Goal: Communication & Community: Answer question/provide support

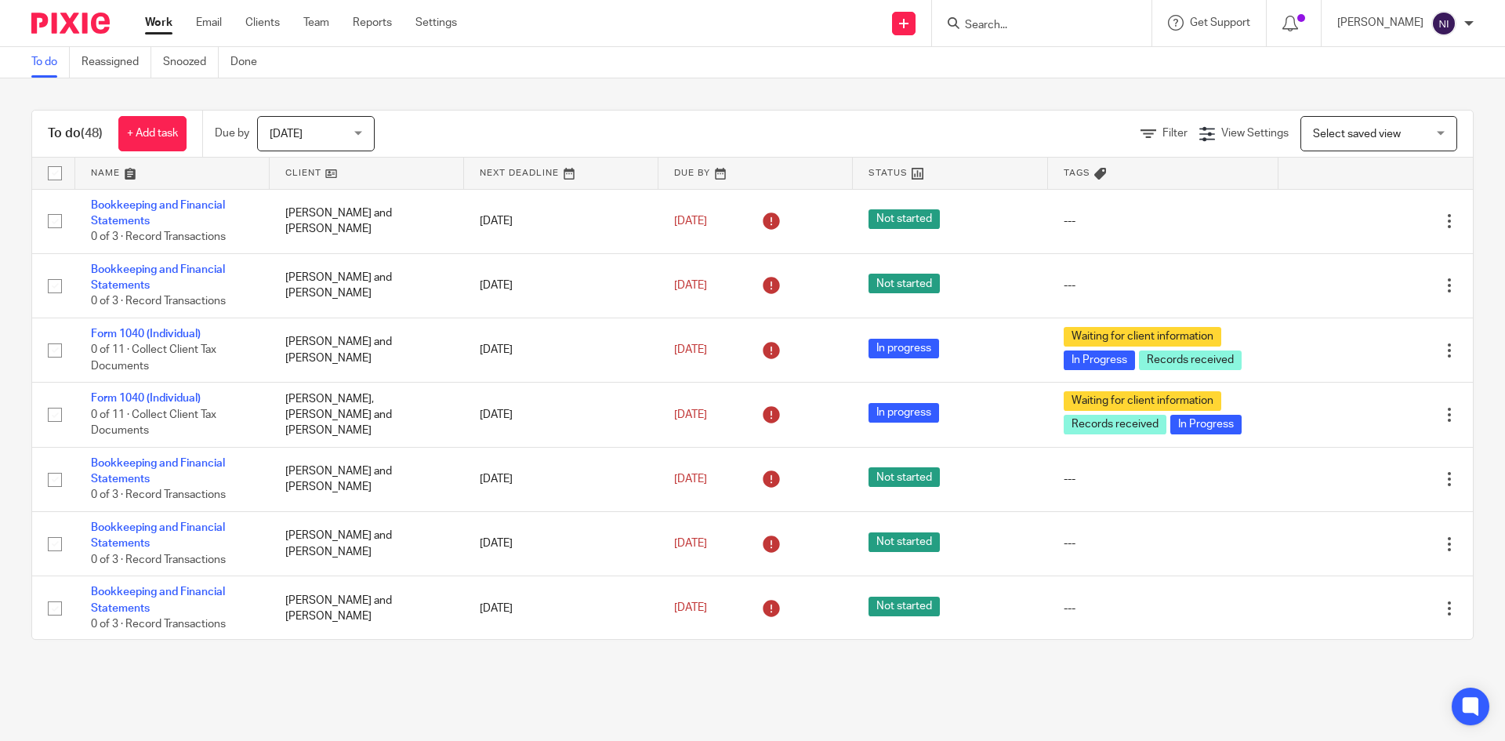
click at [1093, 24] on input "Search" at bounding box center [1034, 26] width 141 height 14
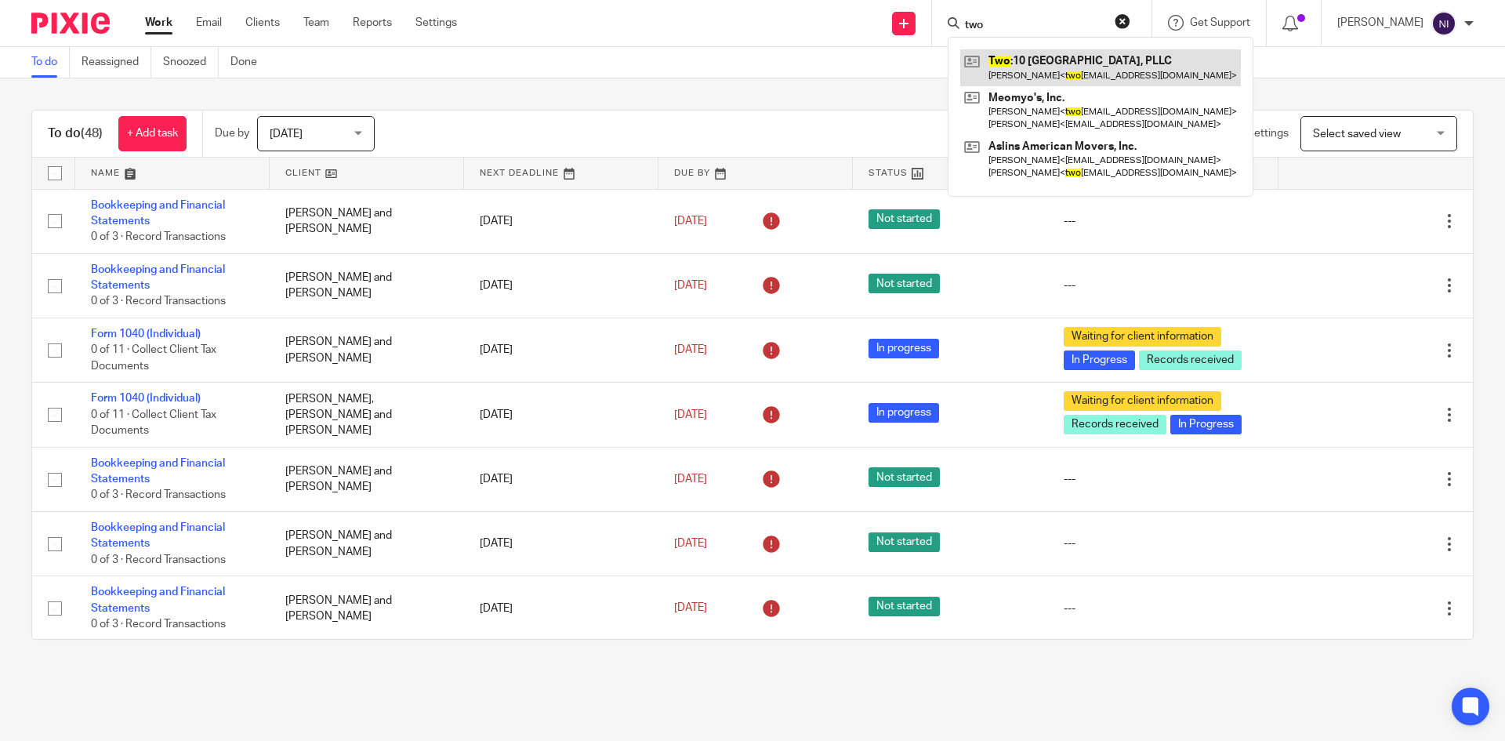
type input "two"
click at [1142, 60] on link at bounding box center [1101, 67] width 281 height 36
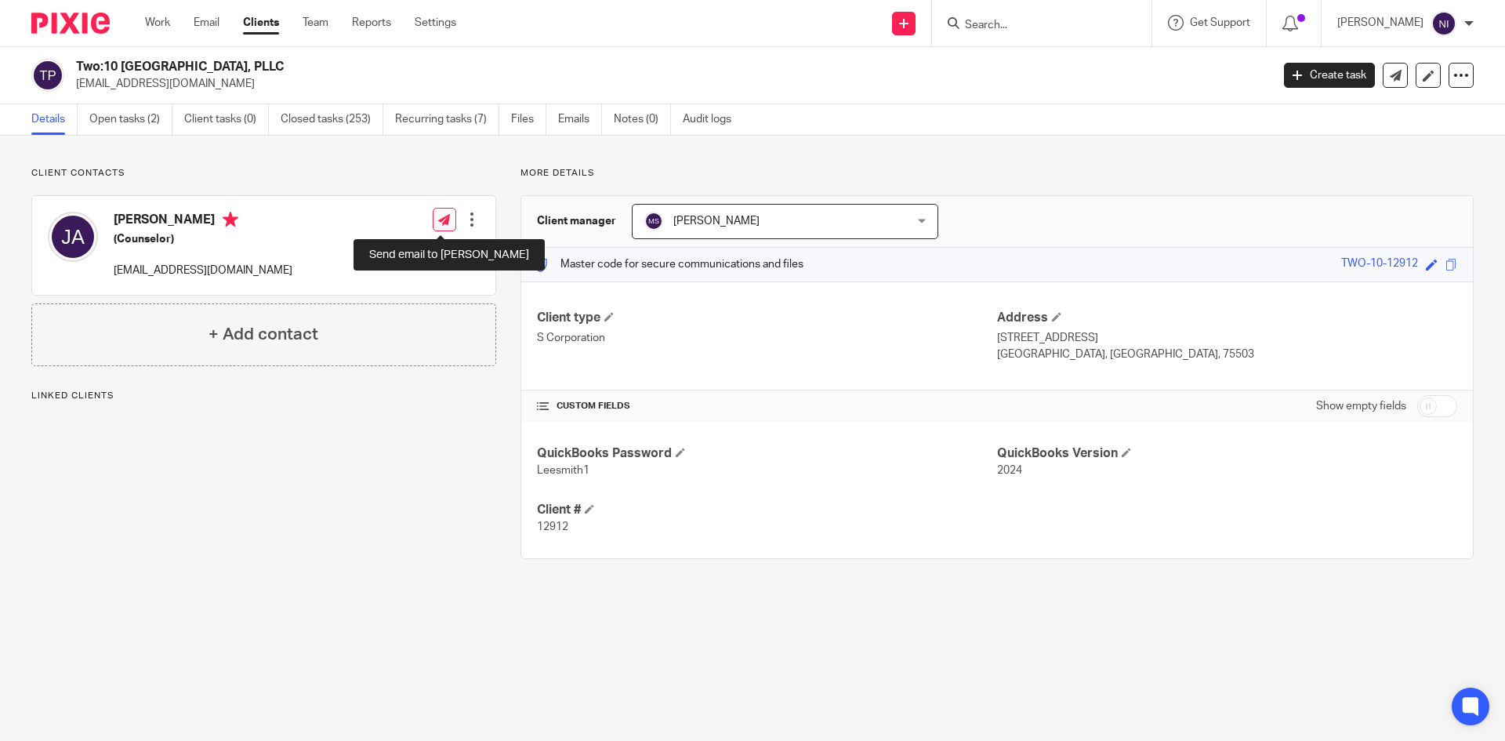
click at [438, 225] on icon at bounding box center [444, 220] width 12 height 12
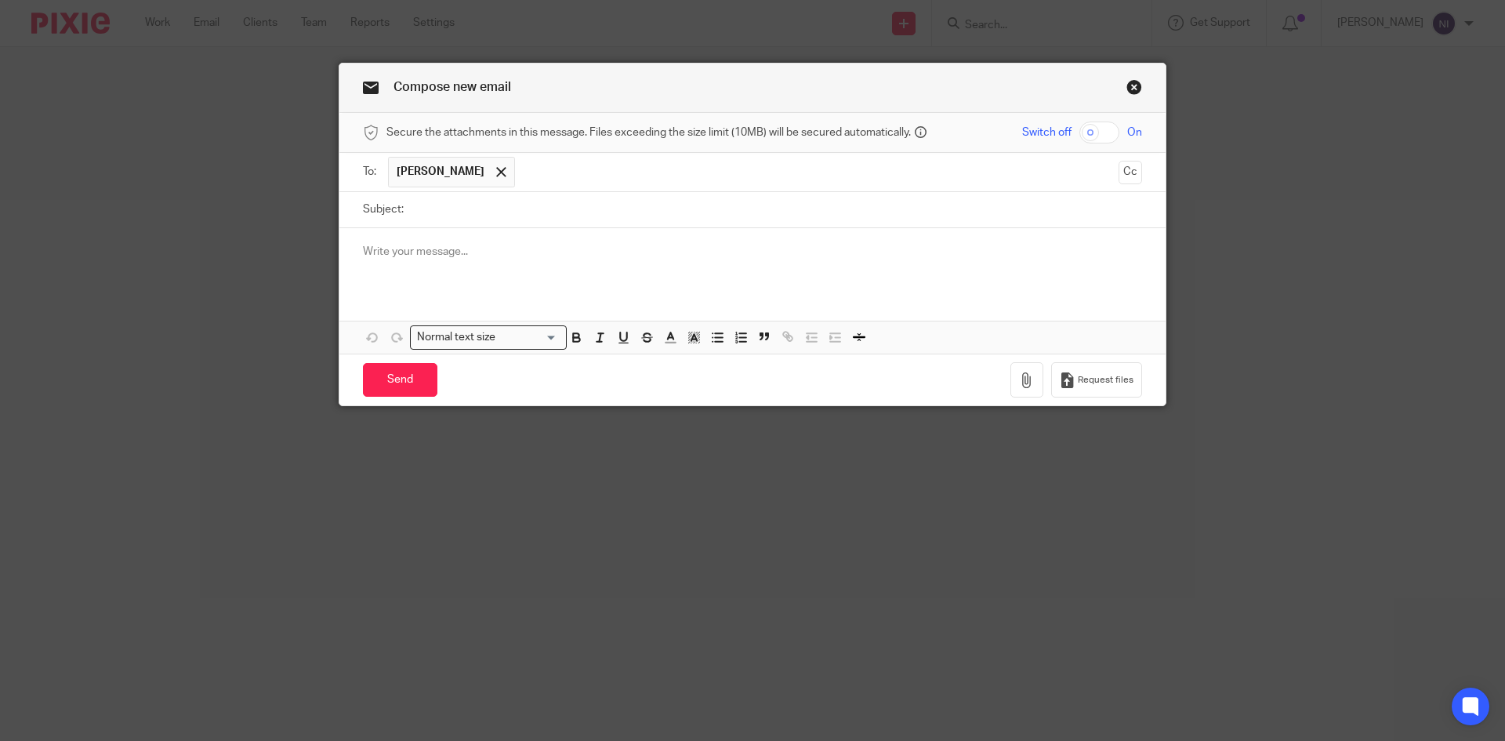
click at [1091, 129] on input "checkbox" at bounding box center [1100, 133] width 40 height 22
checkbox input "true"
click at [1019, 384] on icon "button" at bounding box center [1027, 380] width 16 height 16
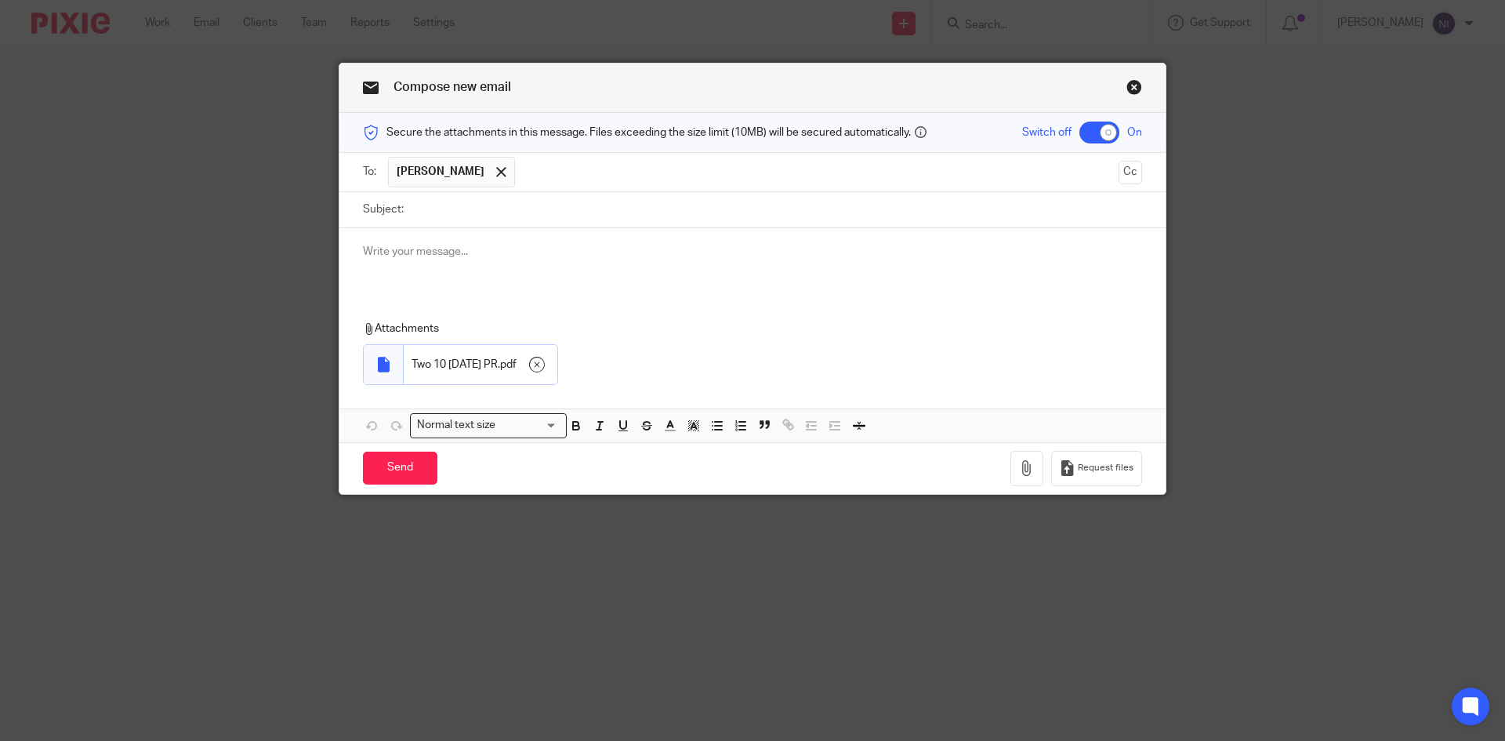
click at [452, 223] on input "Subject:" at bounding box center [777, 209] width 731 height 35
type input "October 17 2025 PR"
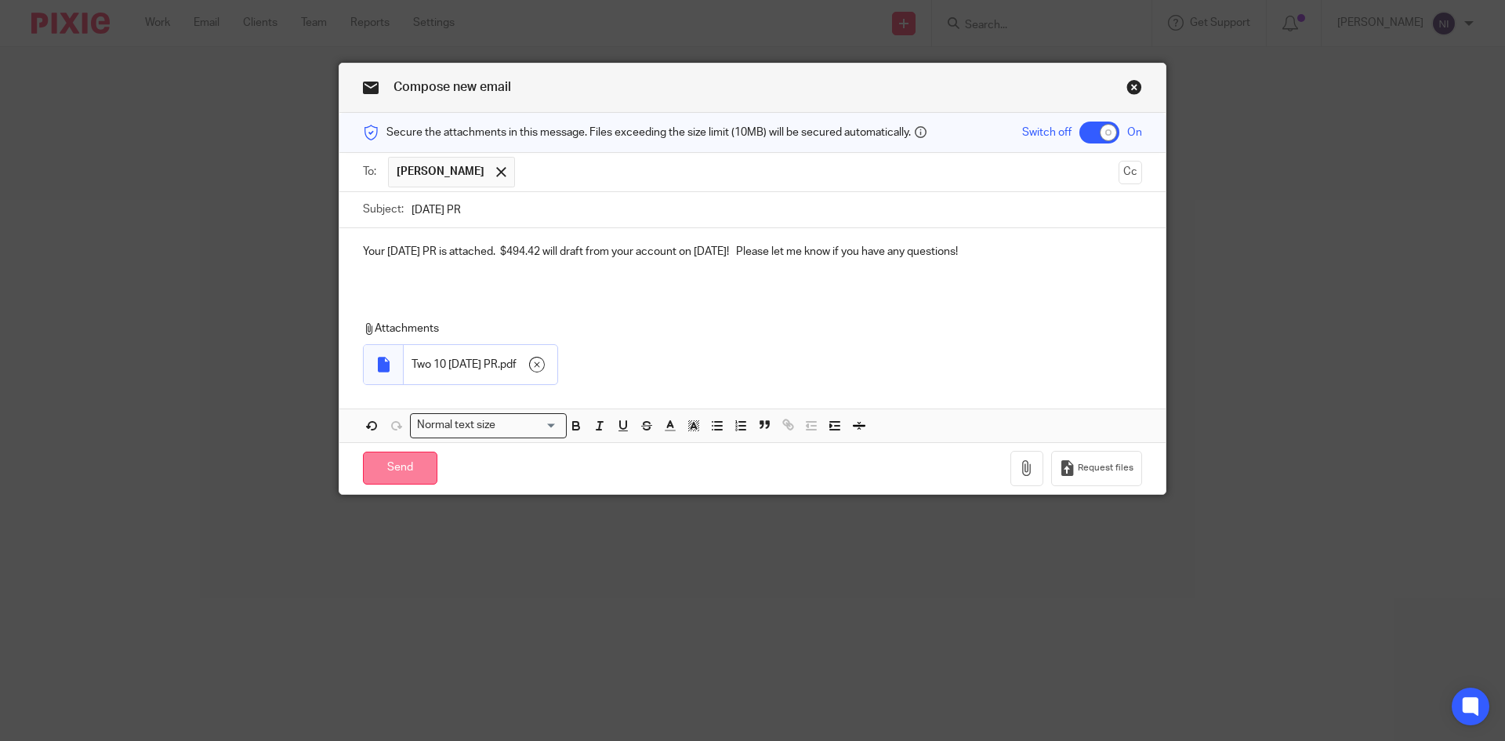
click at [398, 465] on input "Send" at bounding box center [400, 469] width 74 height 34
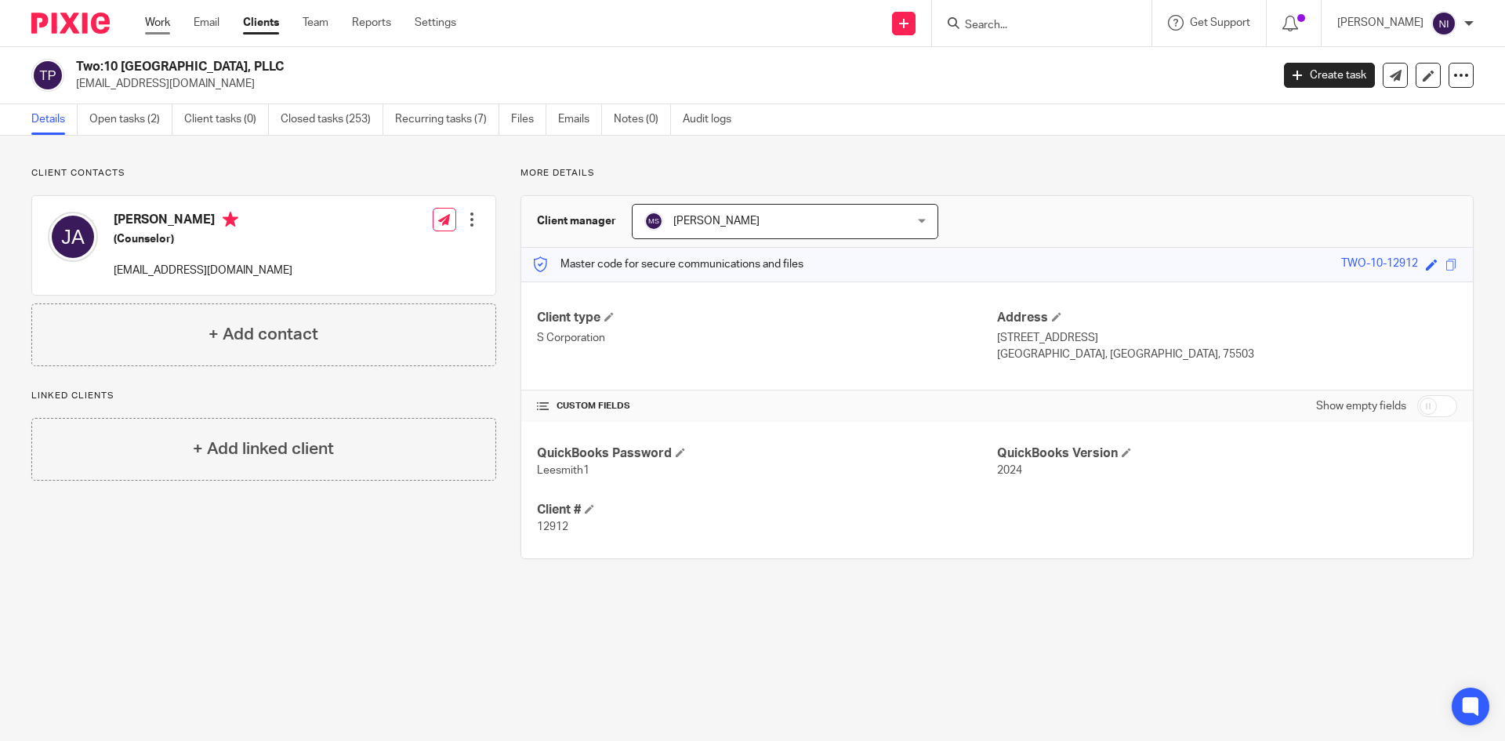
click at [158, 20] on link "Work" at bounding box center [157, 23] width 25 height 16
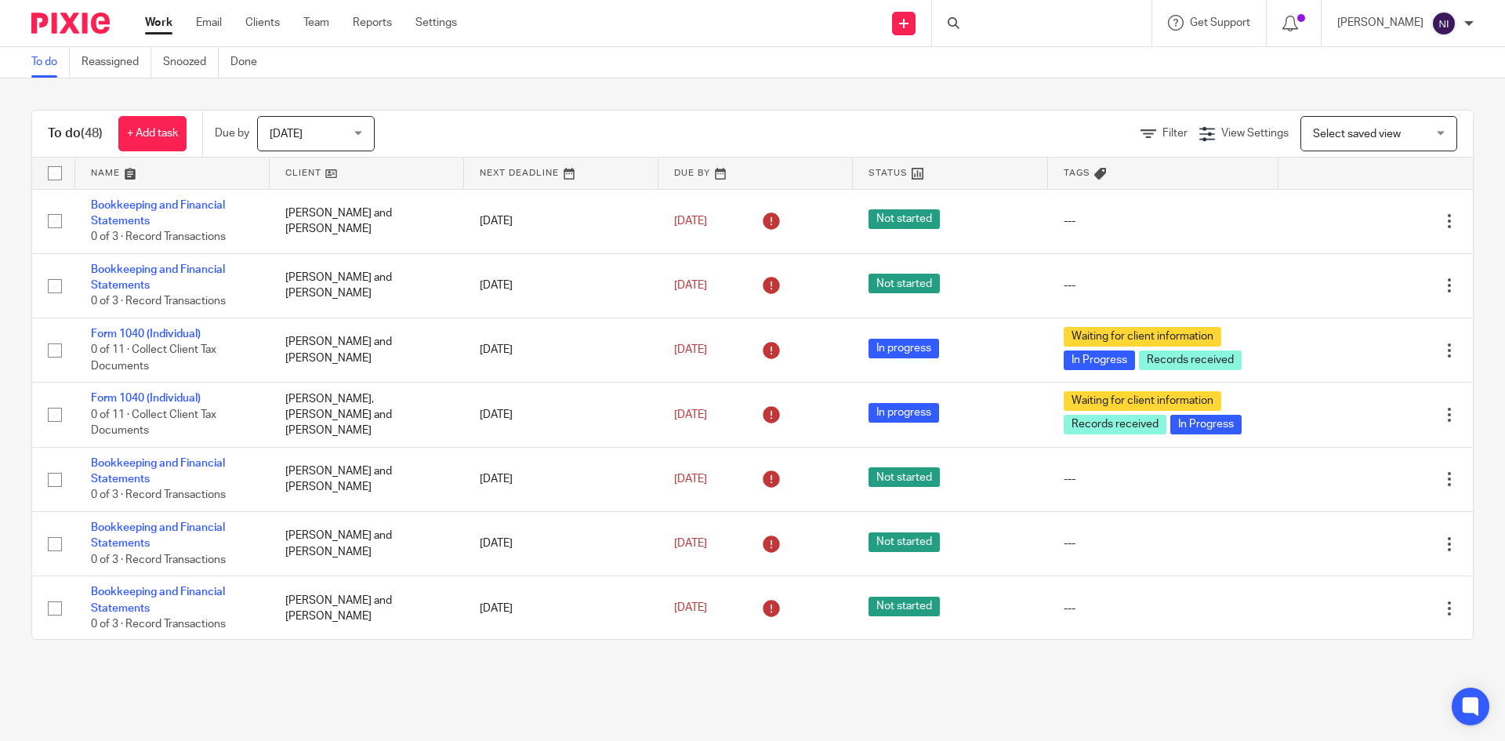
click at [1015, 22] on div at bounding box center [1042, 23] width 220 height 46
click at [1025, 26] on div at bounding box center [1042, 23] width 220 height 46
click at [1008, 23] on div at bounding box center [1042, 23] width 220 height 46
click at [1012, 24] on input "Search" at bounding box center [1034, 26] width 141 height 14
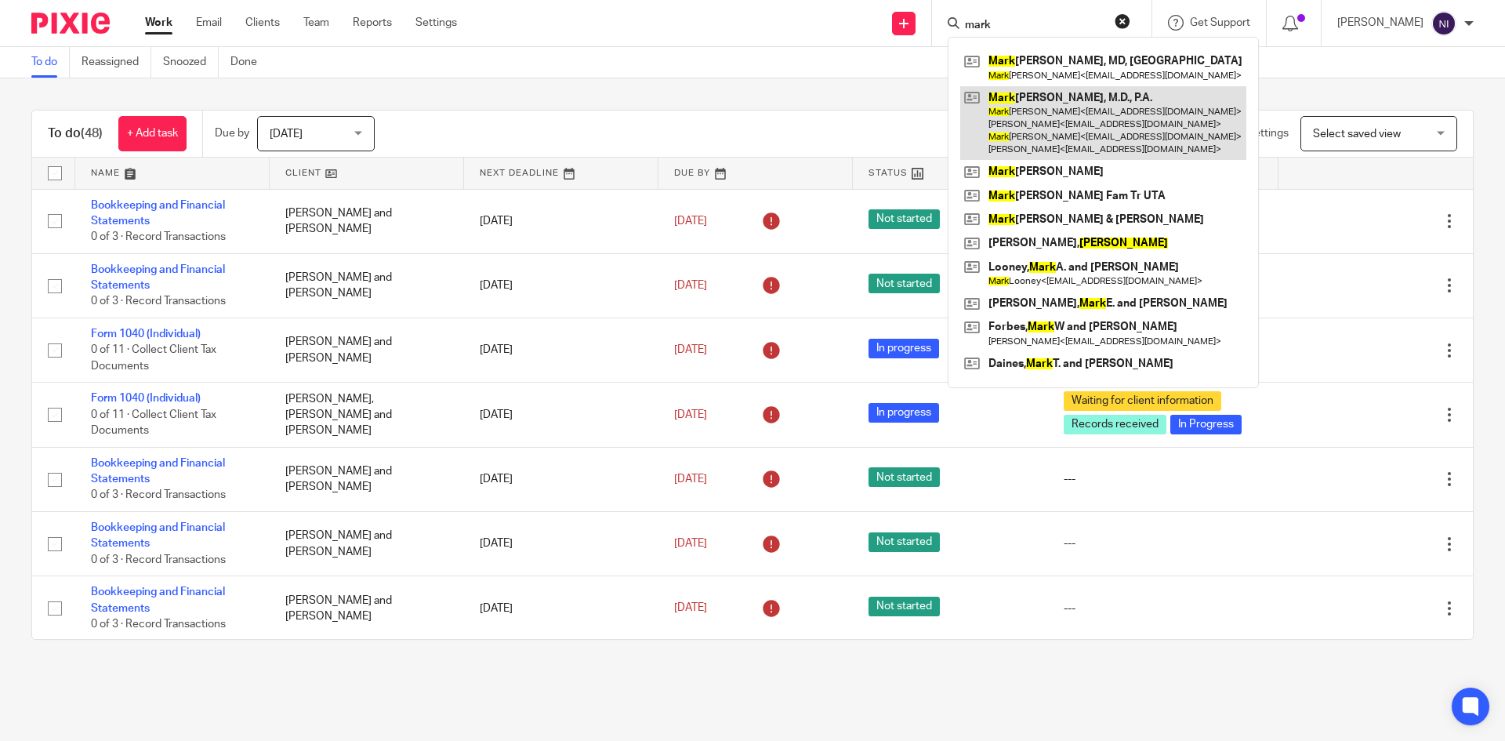
type input "mark"
click at [1049, 99] on link at bounding box center [1104, 123] width 286 height 74
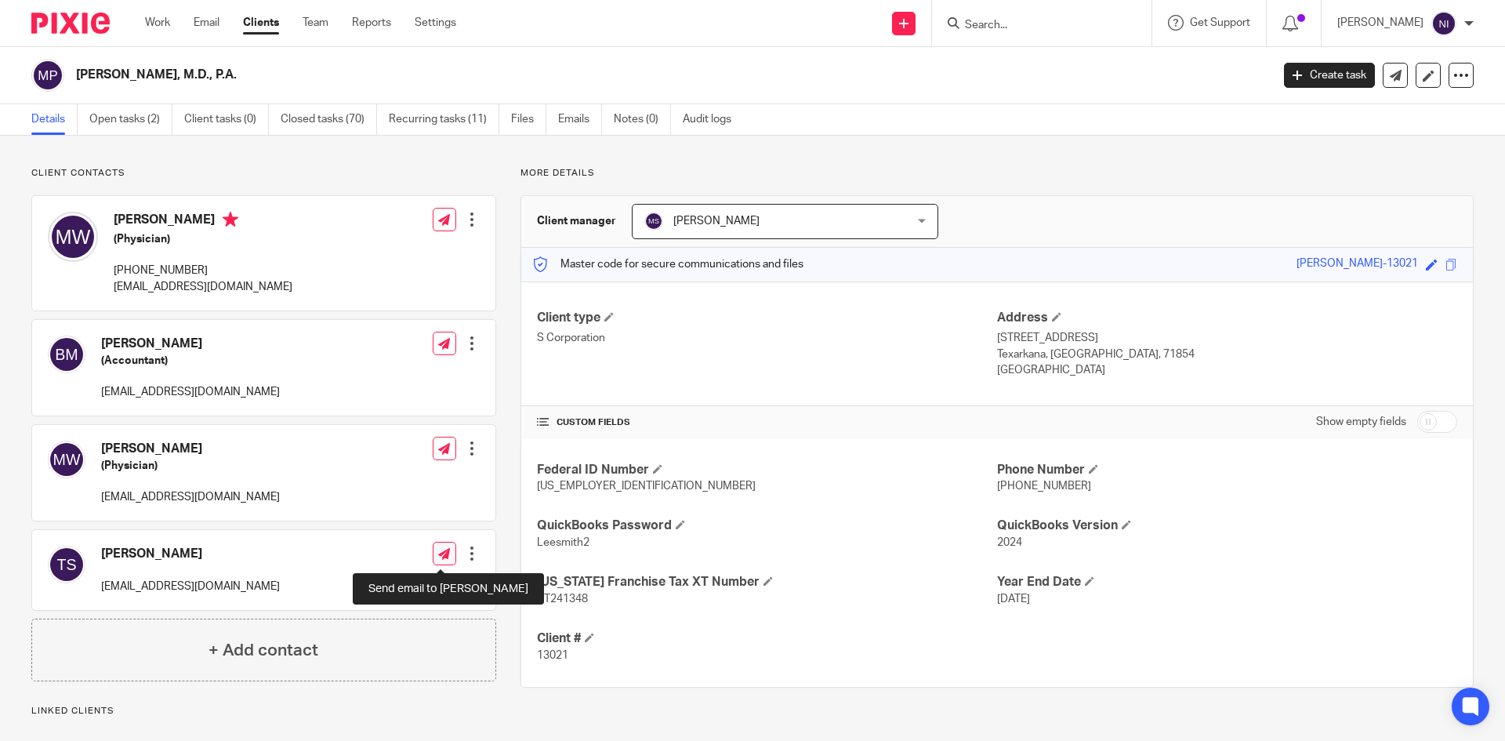
click at [440, 557] on icon at bounding box center [444, 554] width 12 height 12
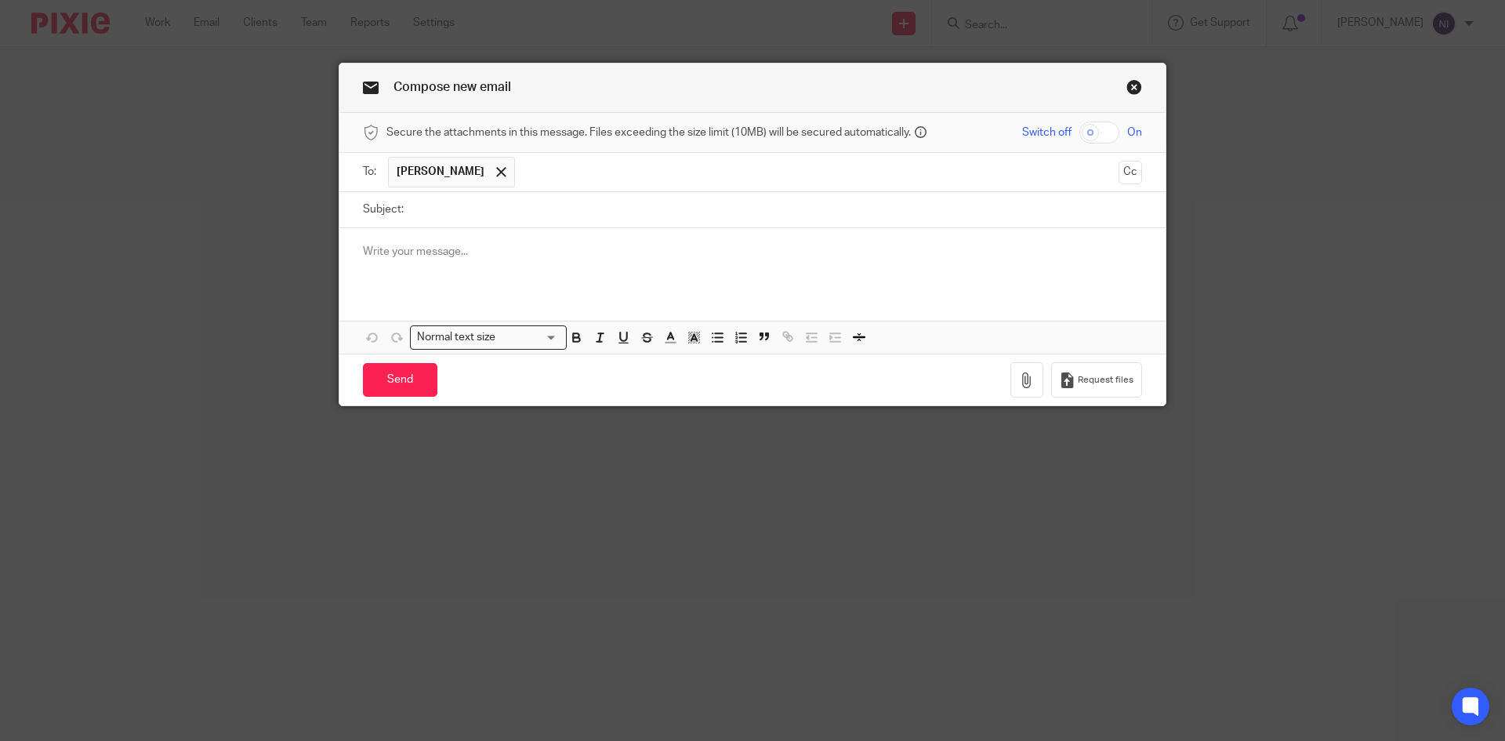
click at [1094, 135] on input "checkbox" at bounding box center [1100, 133] width 40 height 22
checkbox input "true"
click at [1024, 376] on icon "button" at bounding box center [1027, 380] width 16 height 16
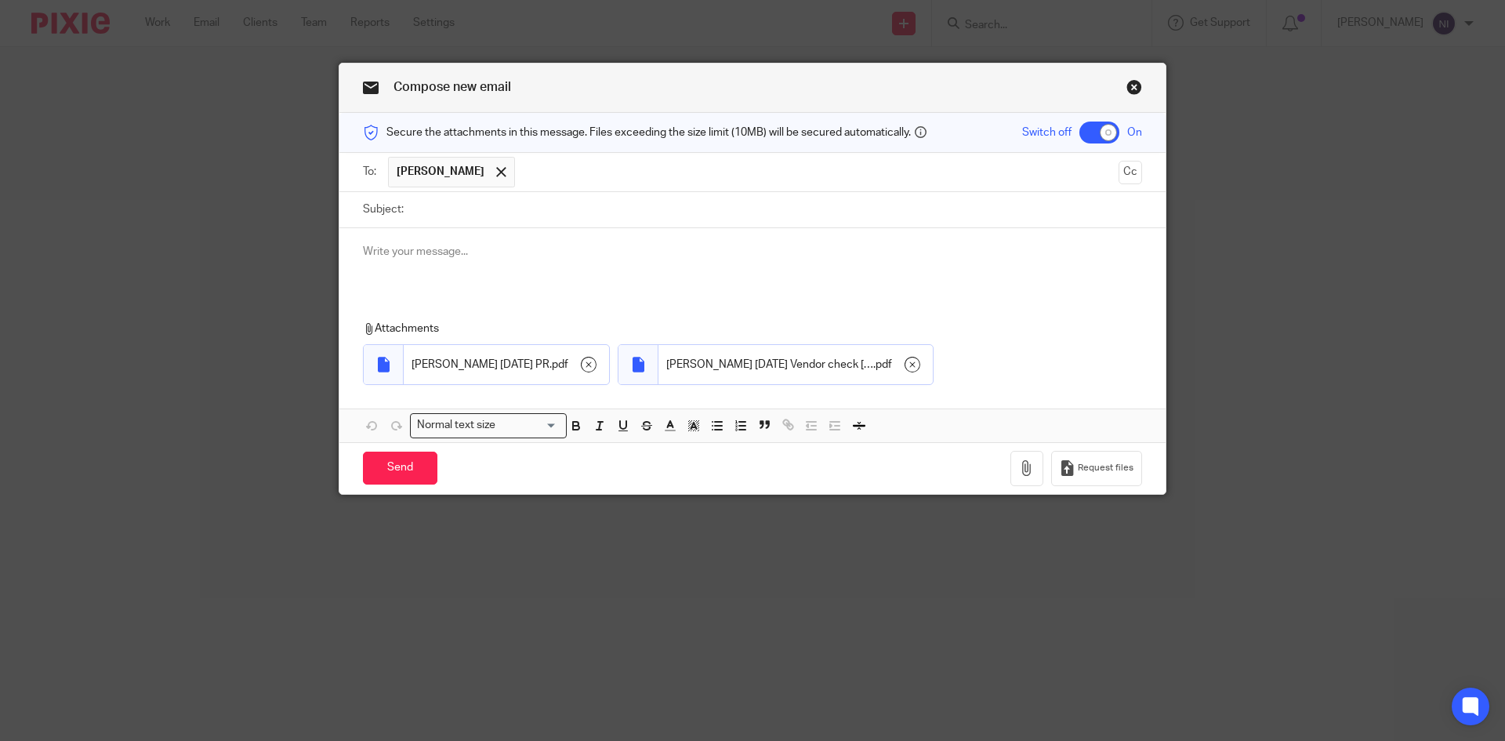
click at [434, 215] on input "Subject:" at bounding box center [777, 209] width 731 height 35
type input "October 16th PR"
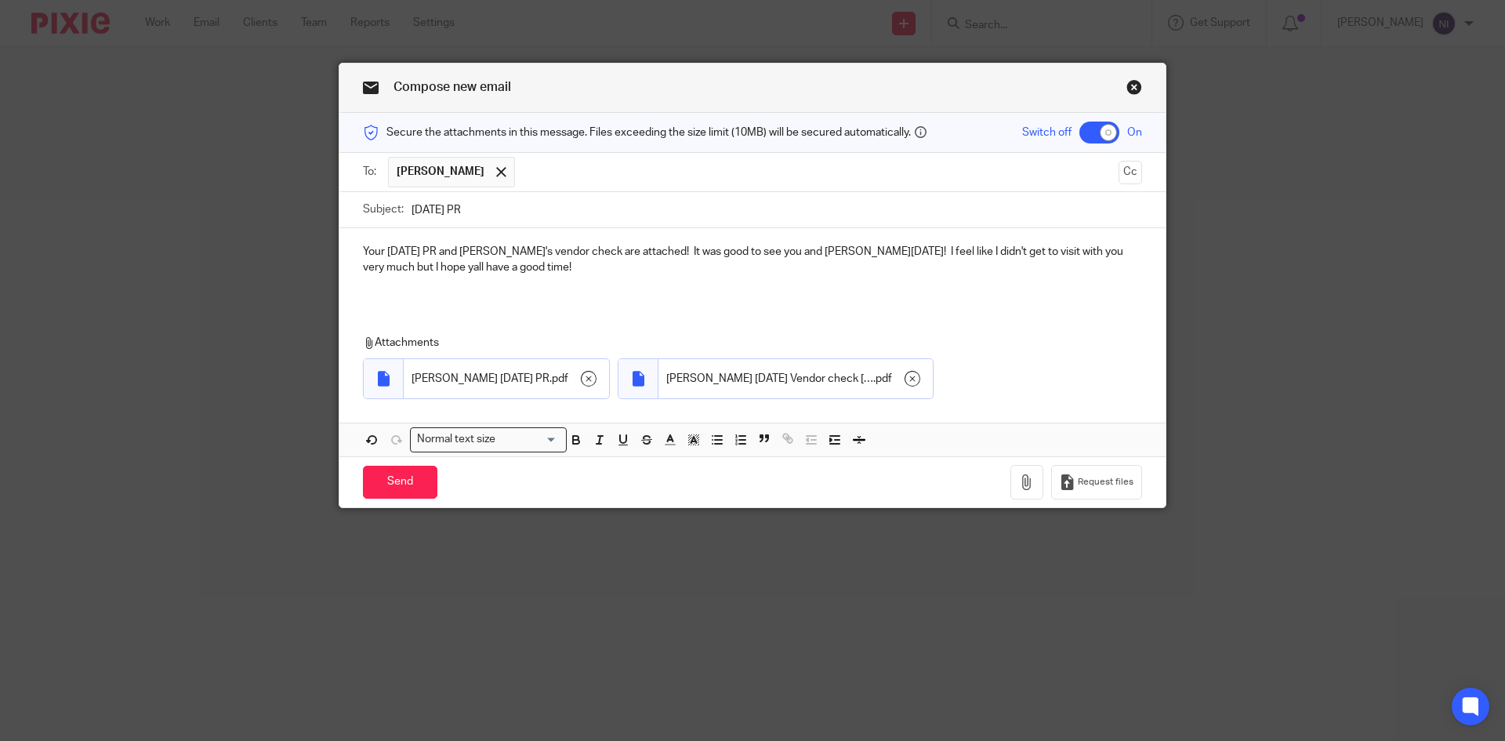
click at [394, 265] on p "Your October 16th PR and Susan's vendor check are attached! It was good to see …" at bounding box center [752, 260] width 779 height 32
click at [392, 476] on input "Send" at bounding box center [400, 483] width 74 height 34
